Goal: Find specific page/section: Find specific page/section

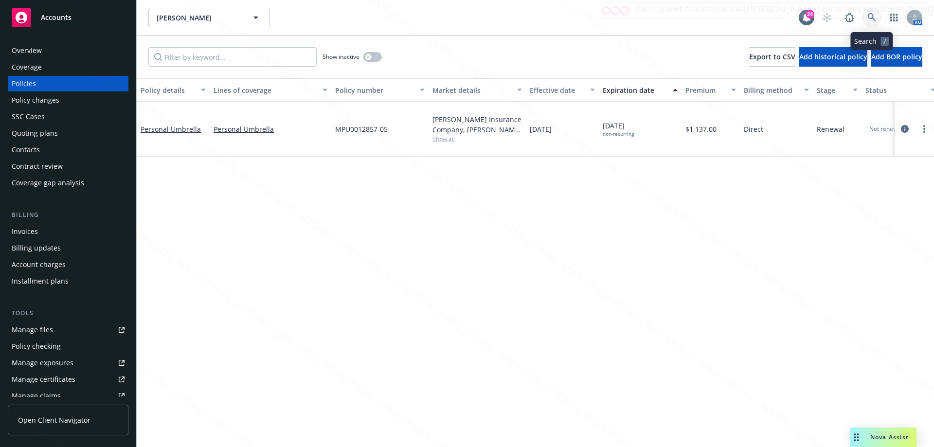
click at [872, 17] on icon at bounding box center [872, 17] width 9 height 9
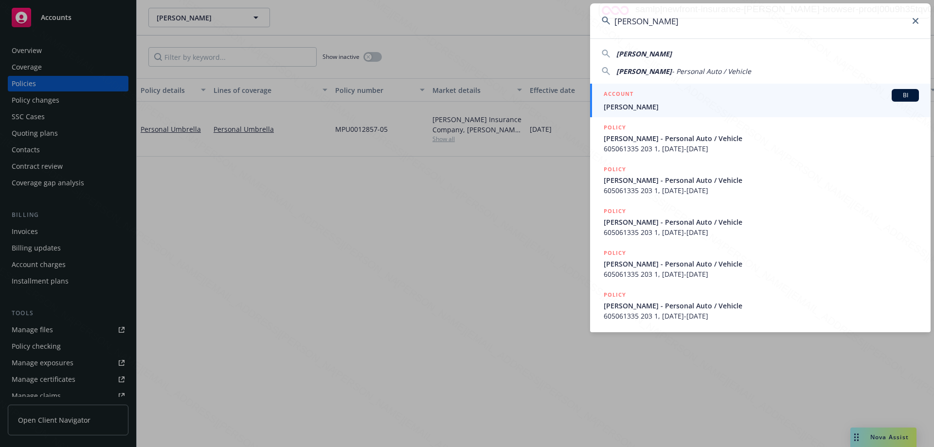
type input "[PERSON_NAME]"
click at [640, 106] on span "[PERSON_NAME]" at bounding box center [761, 107] width 315 height 10
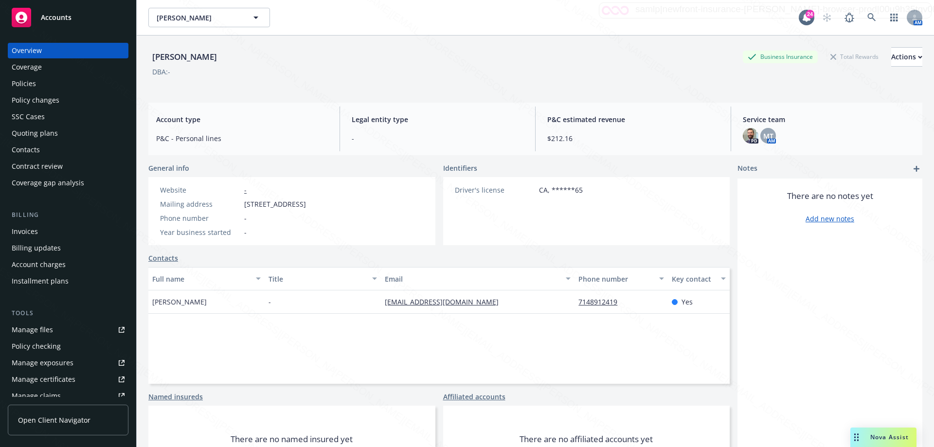
click at [21, 84] on div "Policies" at bounding box center [24, 84] width 24 height 16
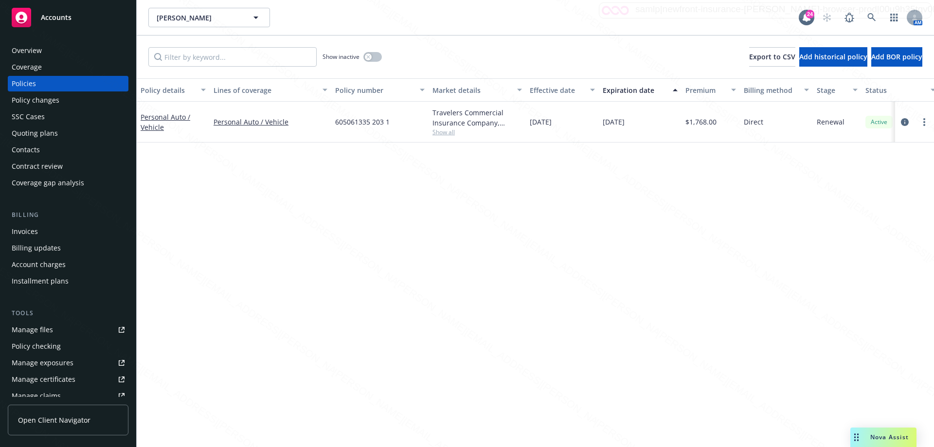
click at [35, 48] on div "Overview" at bounding box center [27, 51] width 30 height 16
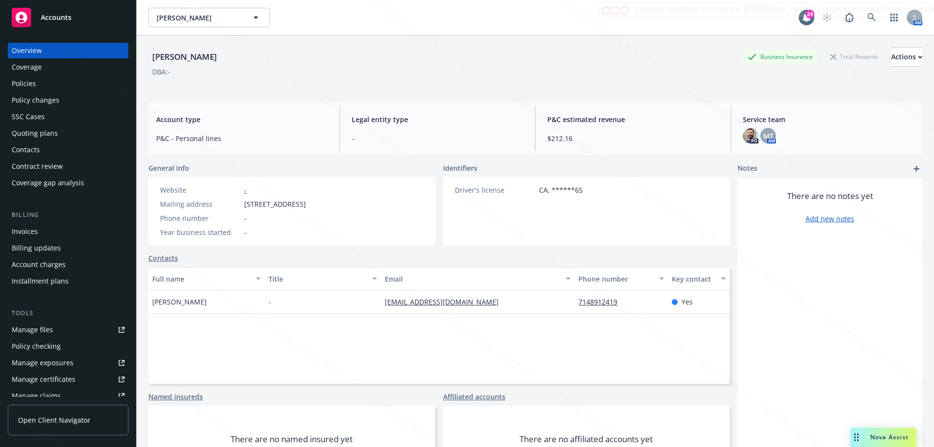
click at [31, 84] on div "Policies" at bounding box center [24, 84] width 24 height 16
